Goal: Information Seeking & Learning: Learn about a topic

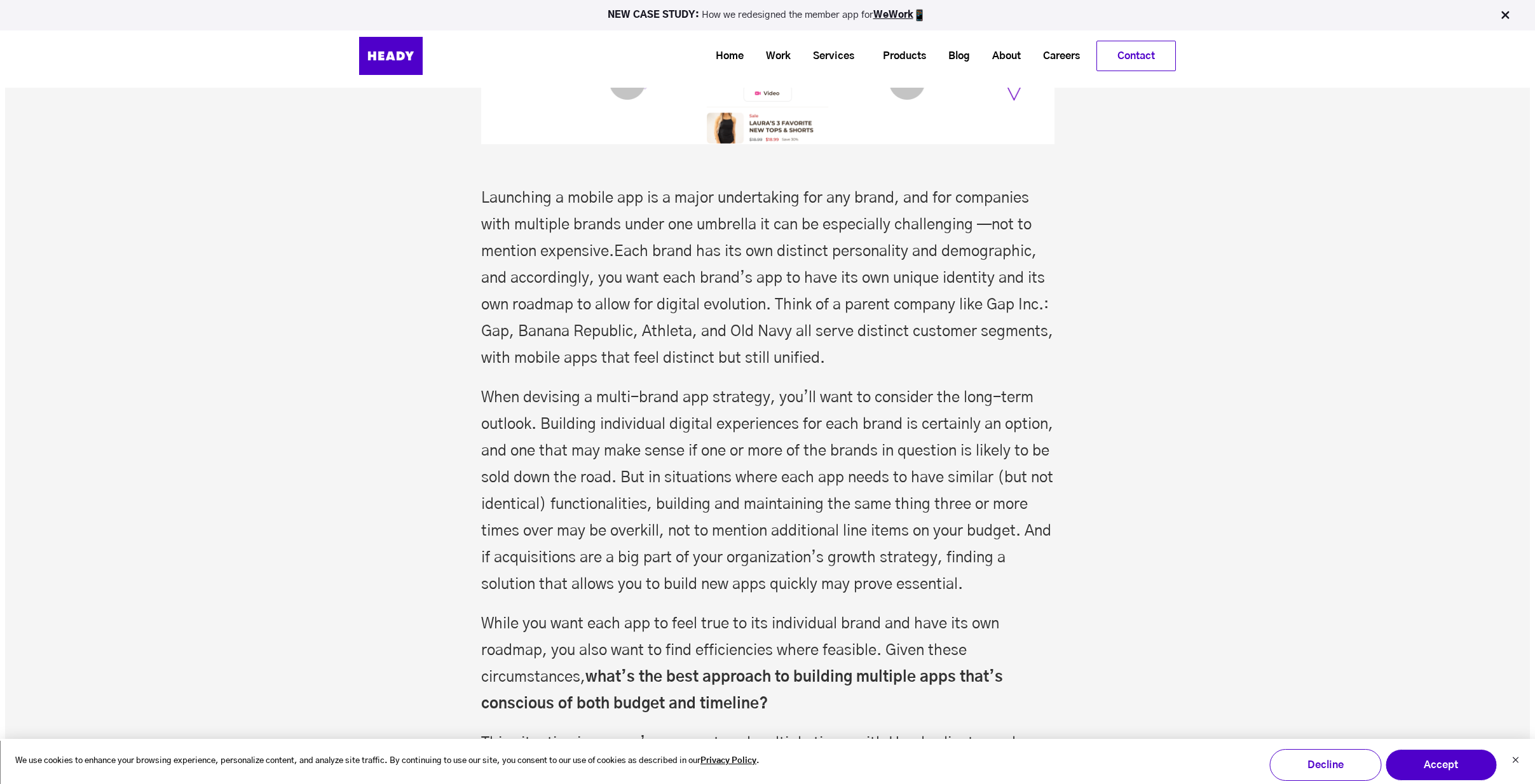
scroll to position [491, 0]
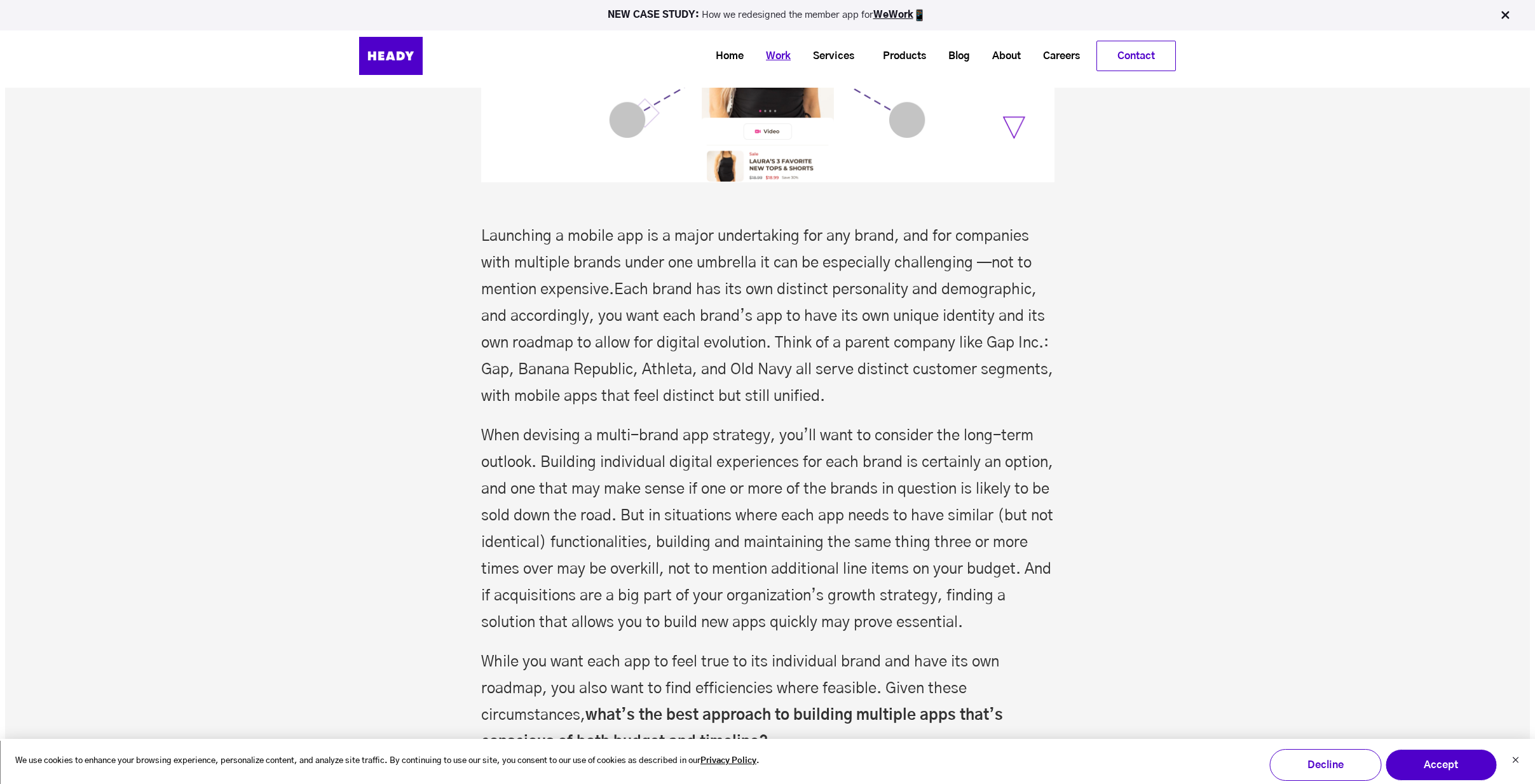
click at [781, 57] on link "Work" at bounding box center [774, 56] width 47 height 23
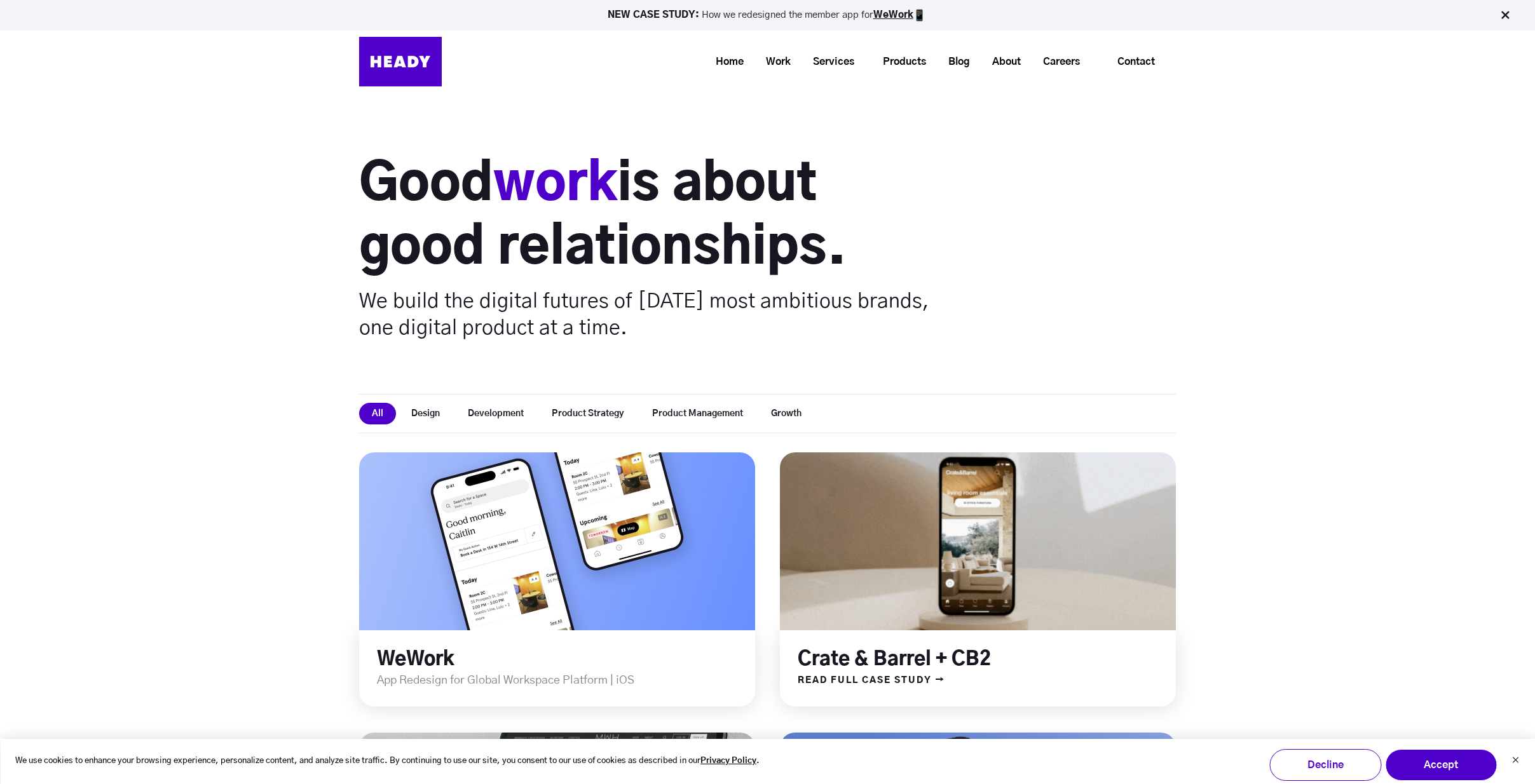
click at [997, 529] on link at bounding box center [977, 542] width 475 height 213
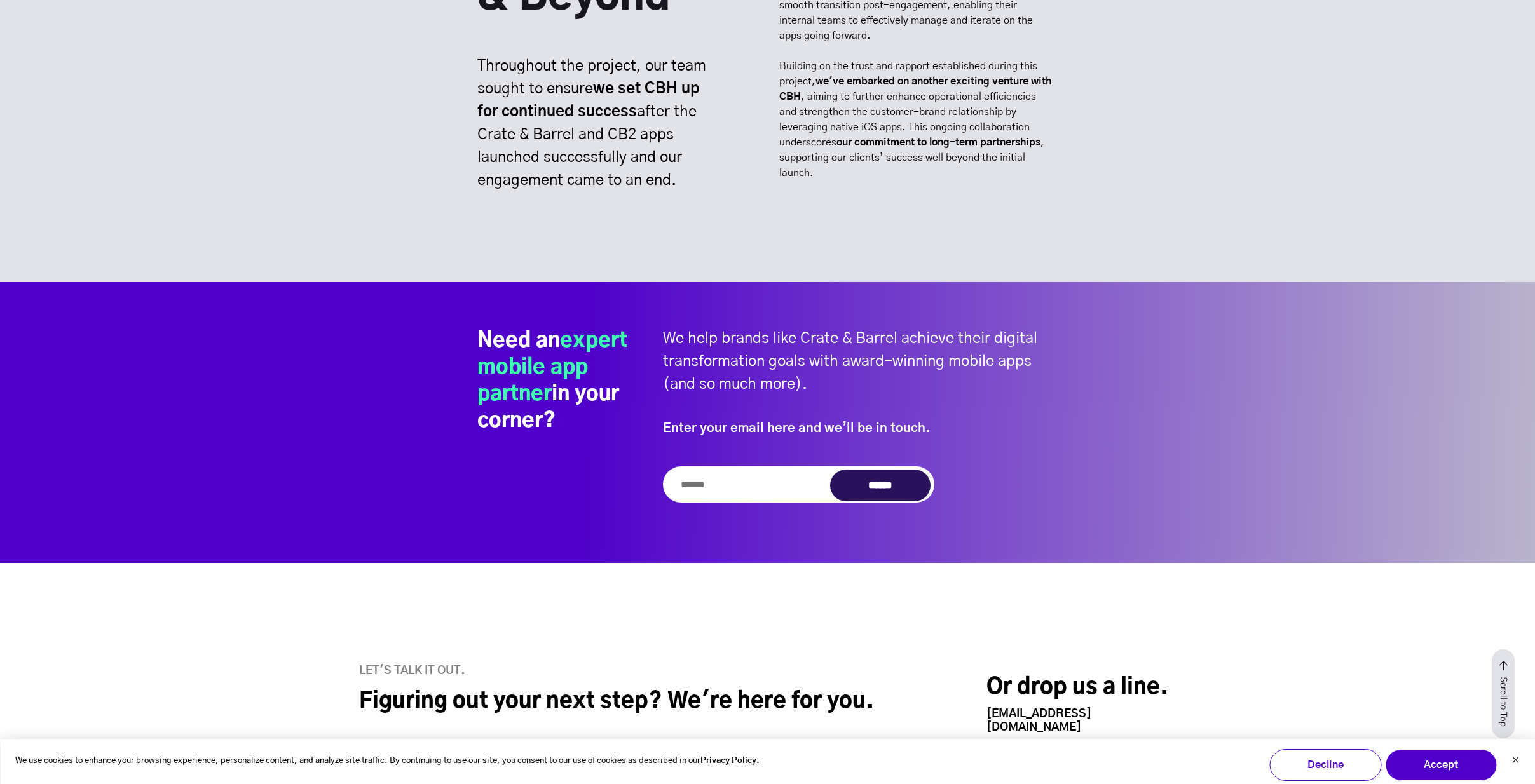
scroll to position [13041, 0]
